Goal: Task Accomplishment & Management: Manage account settings

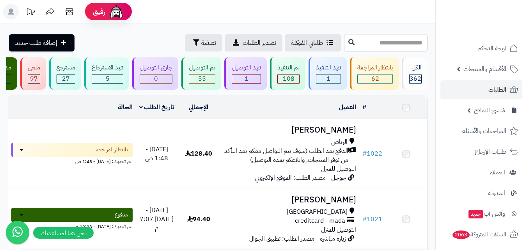
scroll to position [39, 0]
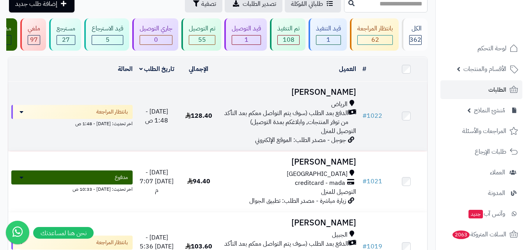
click at [322, 118] on span "الدفع بعد الطلب (سوف يتم التواصل معكم بعد التأكد من توفر المنتجات, وابلاغكم بمد…" at bounding box center [286, 118] width 126 height 18
